Goal: Information Seeking & Learning: Learn about a topic

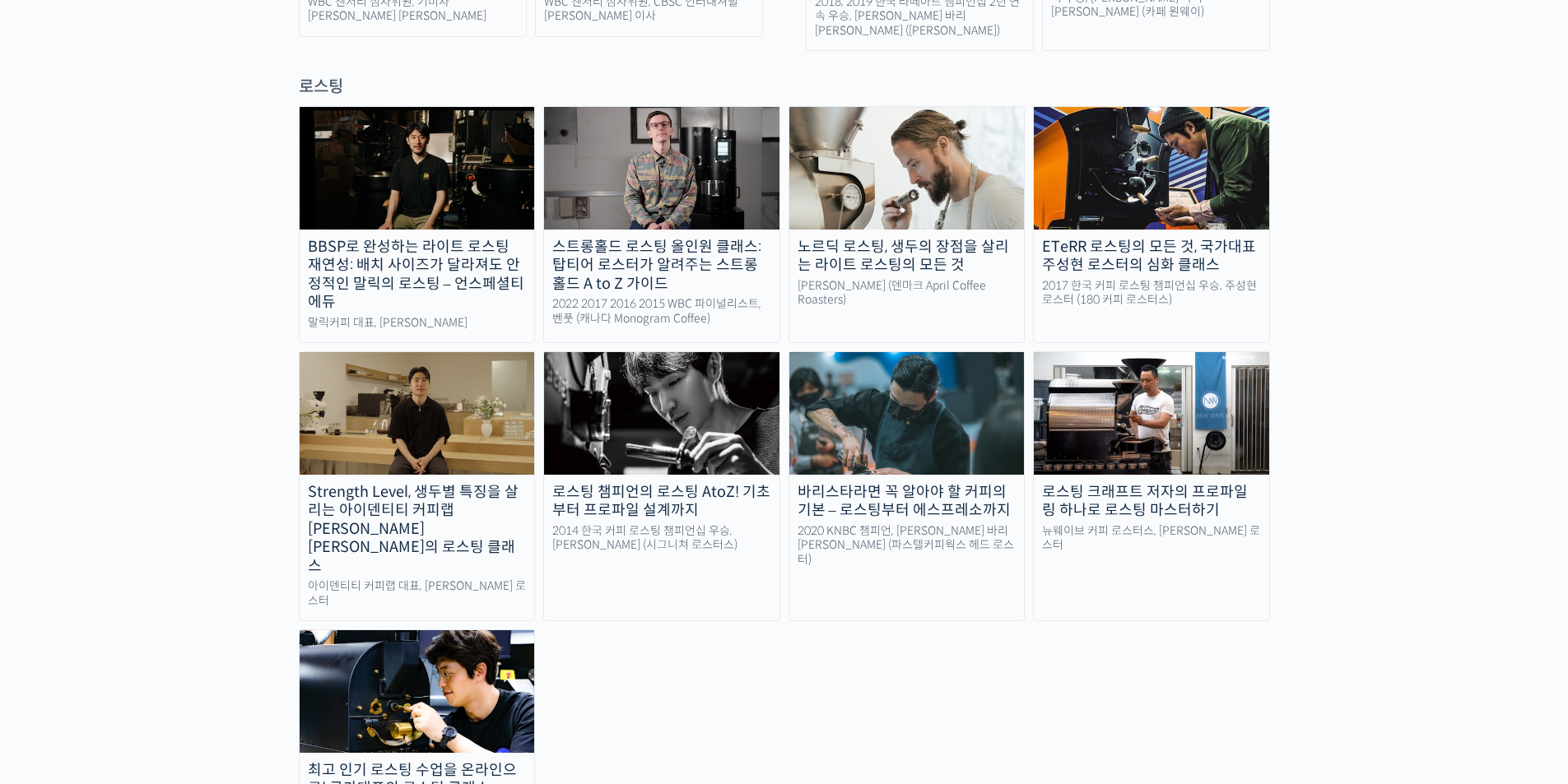
scroll to position [1481, 0]
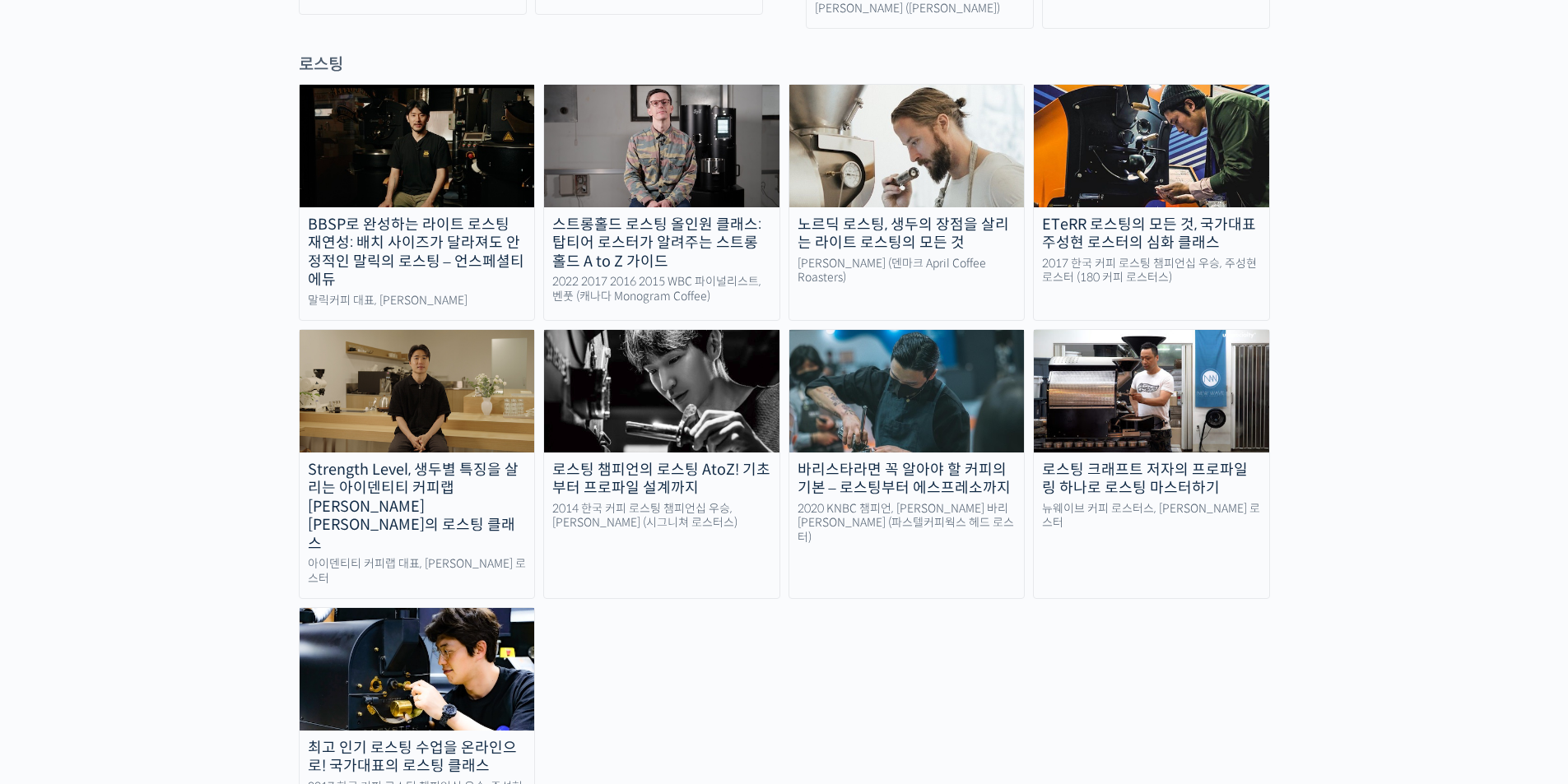
click at [645, 461] on div "로스팅 챔피언의 로스팅 AtoZ! 기초부터 프로파일 설계까지" at bounding box center [661, 479] width 235 height 37
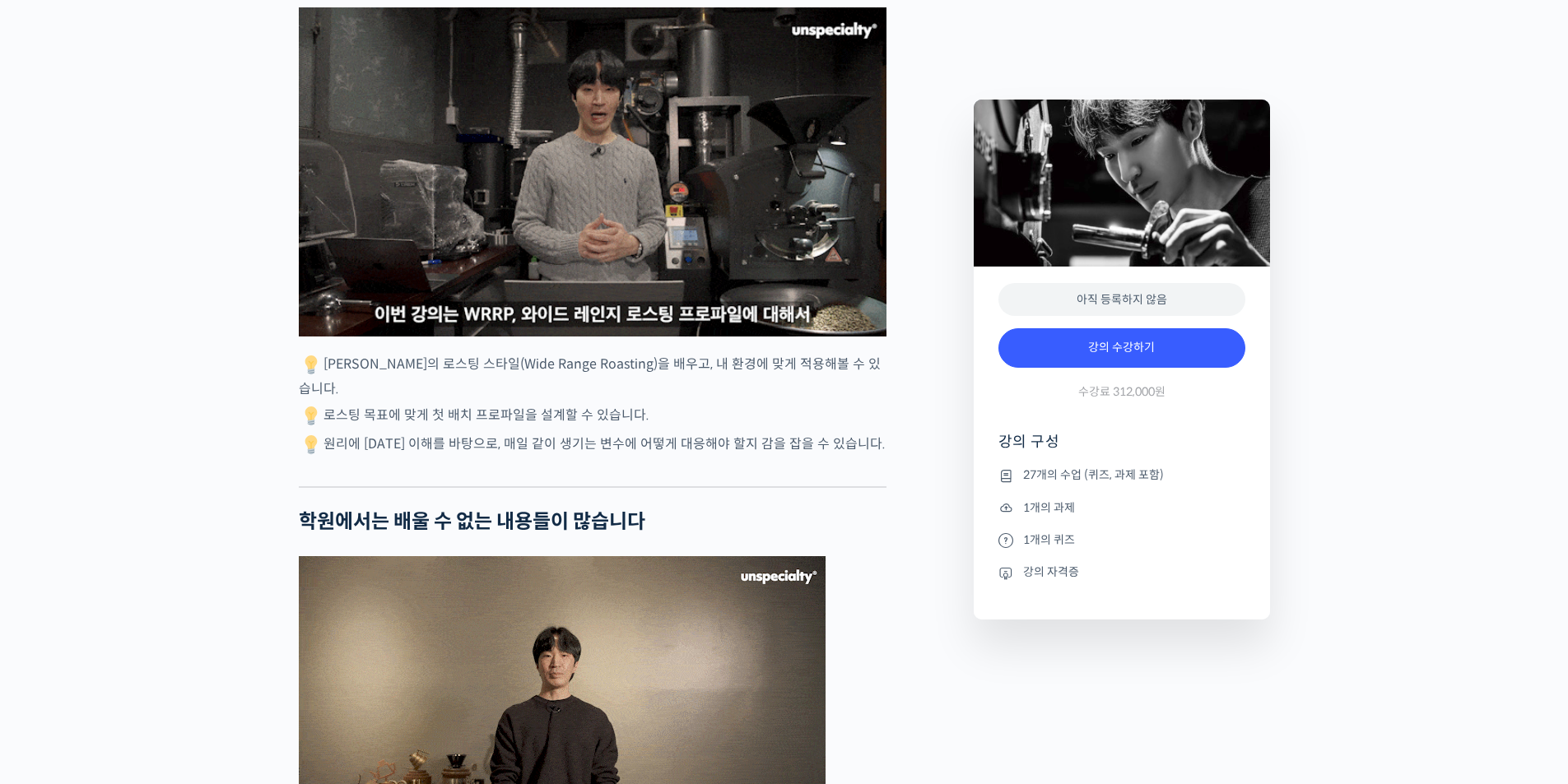
scroll to position [3621, 0]
